Goal: Communication & Community: Answer question/provide support

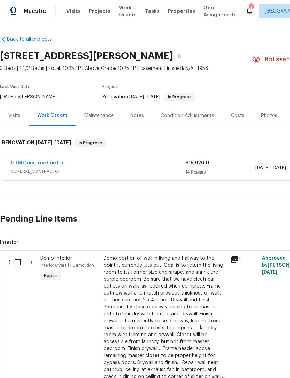
click at [20, 163] on link "CTM Construction Inc" at bounding box center [38, 163] width 54 height 5
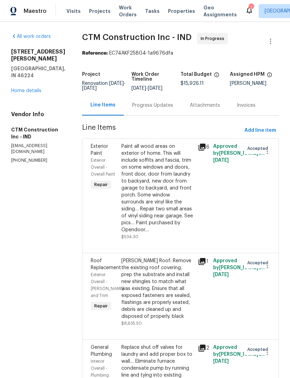
click at [162, 109] on div "Progress Updates" at bounding box center [152, 105] width 41 height 7
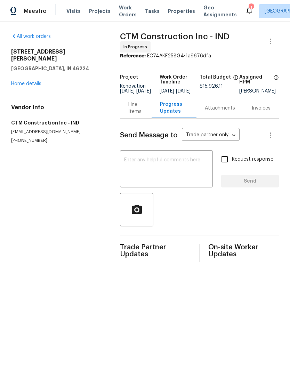
click at [126, 162] on textarea at bounding box center [166, 170] width 85 height 24
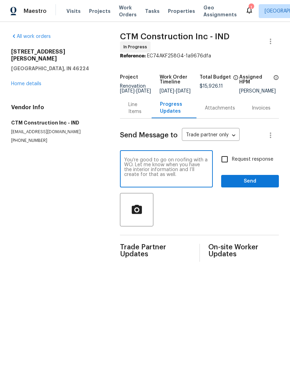
type textarea "You’re good to go on roofing with a WO. Let me know when you have the interior …"
click at [249, 186] on span "Send" at bounding box center [250, 181] width 47 height 9
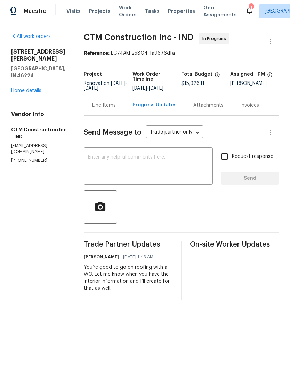
click at [245, 8] on icon at bounding box center [249, 10] width 8 height 8
